Goal: Communication & Community: Answer question/provide support

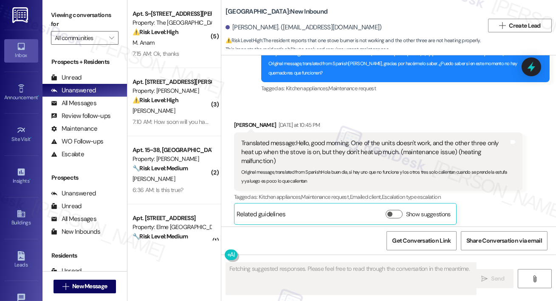
scroll to position [381, 0]
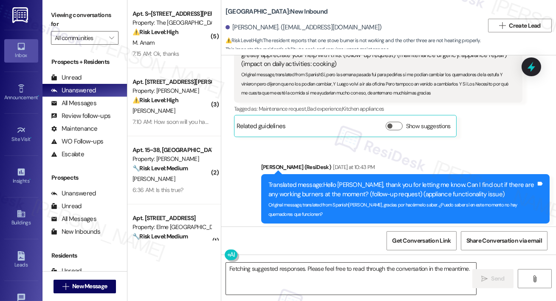
click at [281, 283] on textarea "Fetching suggested responses. Please feel free to read through the conversation…" at bounding box center [351, 278] width 250 height 32
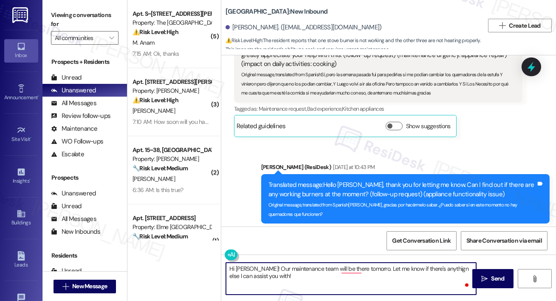
type textarea "Hi [PERSON_NAME]! Our maintenance team will be there tomorro. Let me know if th…"
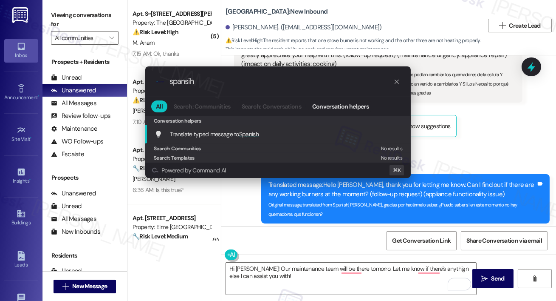
type input "spansih"
click at [246, 128] on div "Translate typed message to Spanish Add shortcut" at bounding box center [278, 134] width 266 height 18
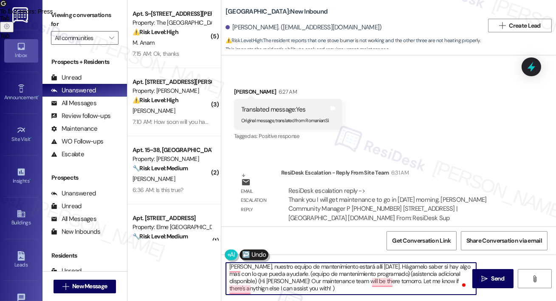
scroll to position [2, 0]
click at [351, 284] on textarea "[PERSON_NAME], nuestro equipo de mantenimiento estará allí [DATE]. Hágamelo sab…" at bounding box center [351, 278] width 250 height 32
drag, startPoint x: 297, startPoint y: 273, endPoint x: 311, endPoint y: 301, distance: 31.0
click at [311, 300] on div "[PERSON_NAME], nuestro equipo de mantenimiento estará allí [DATE]. Hágamelo sab…" at bounding box center [388, 286] width 335 height 64
type textarea "[PERSON_NAME], nuestro equipo de mantenimiento estará allí [DATE]. Hágamelo sab…"
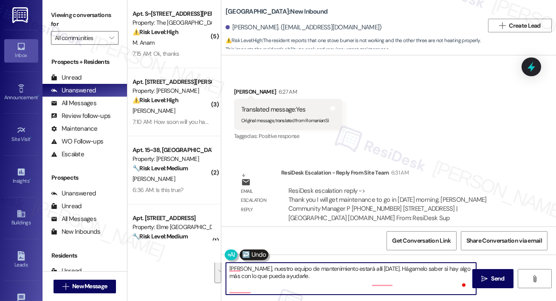
scroll to position [0, 0]
